Goal: Go to known website: Access a specific website the user already knows

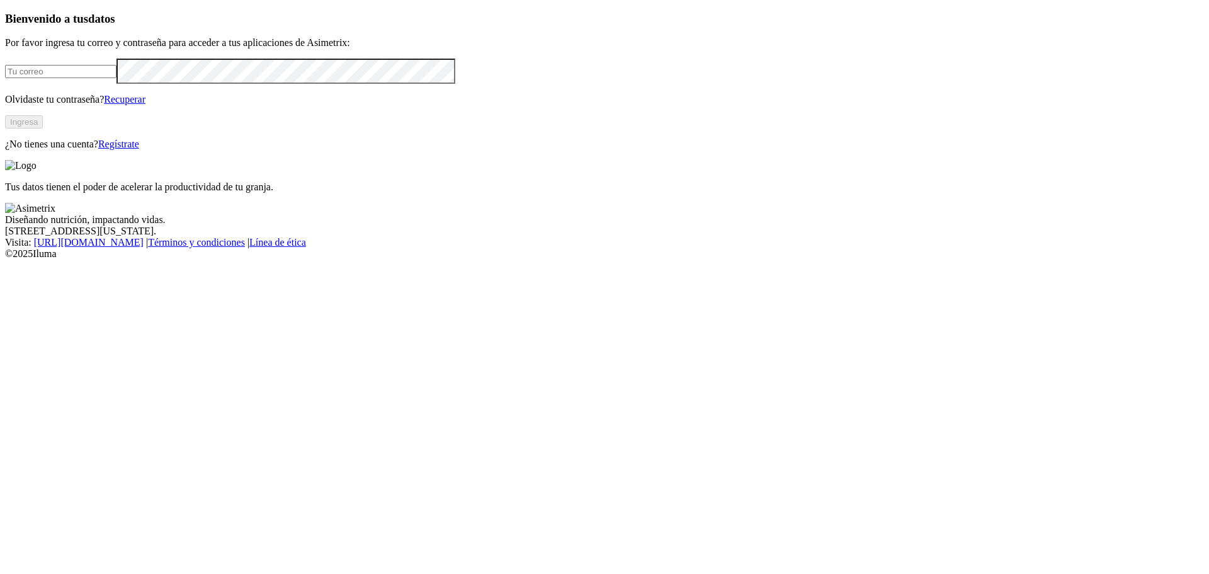
type input "[EMAIL_ADDRESS][DOMAIN_NAME]"
click at [43, 128] on button "Ingresa" at bounding box center [24, 121] width 38 height 13
